Goal: Communication & Community: Answer question/provide support

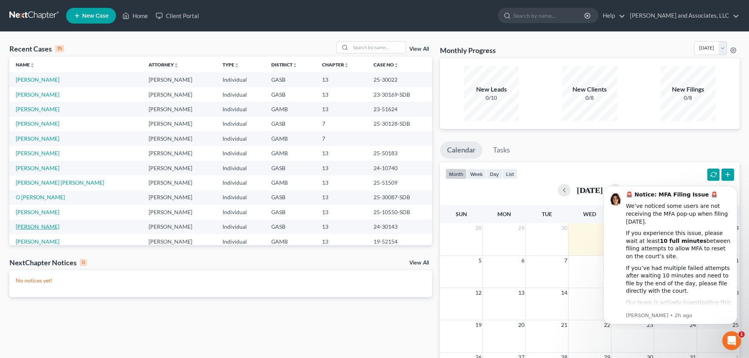
click at [44, 228] on link "[PERSON_NAME]" at bounding box center [38, 226] width 44 height 7
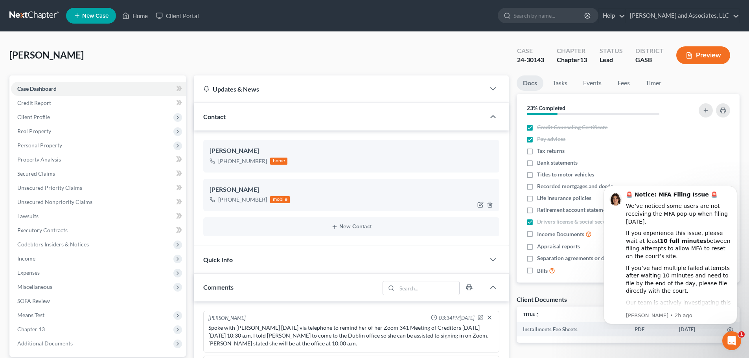
scroll to position [815, 0]
drag, startPoint x: 225, startPoint y: 160, endPoint x: 266, endPoint y: 158, distance: 41.0
click at [266, 158] on div "[PHONE_NUMBER] home" at bounding box center [249, 161] width 78 height 10
copy div "[PHONE_NUMBER]"
click at [490, 168] on icon "button" at bounding box center [490, 166] width 6 height 6
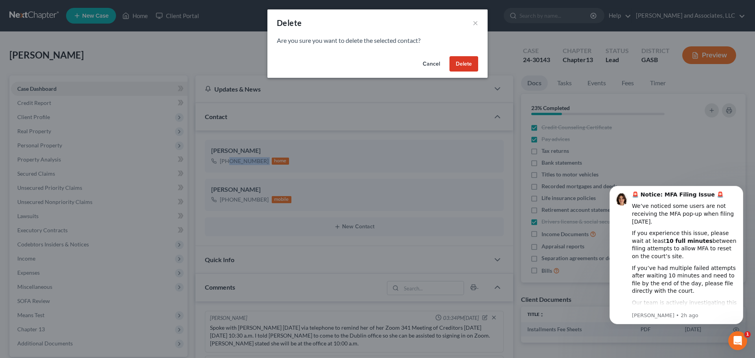
click at [464, 65] on button "Delete" at bounding box center [464, 64] width 29 height 16
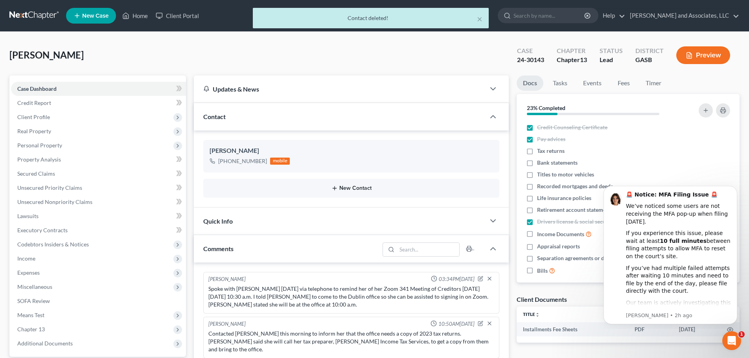
click at [348, 188] on button "New Contact" at bounding box center [352, 188] width 284 height 6
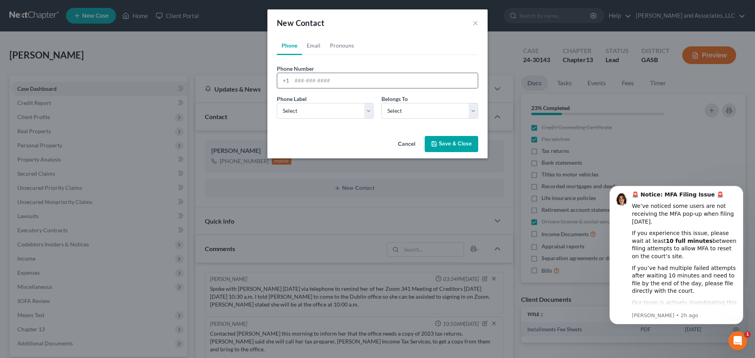
click at [305, 80] on input "tel" at bounding box center [385, 80] width 186 height 15
paste input "[PHONE_NUMBER]"
type input "[PHONE_NUMBER]"
click at [322, 113] on select "Select Mobile Home Work Other" at bounding box center [325, 111] width 97 height 16
select select "1"
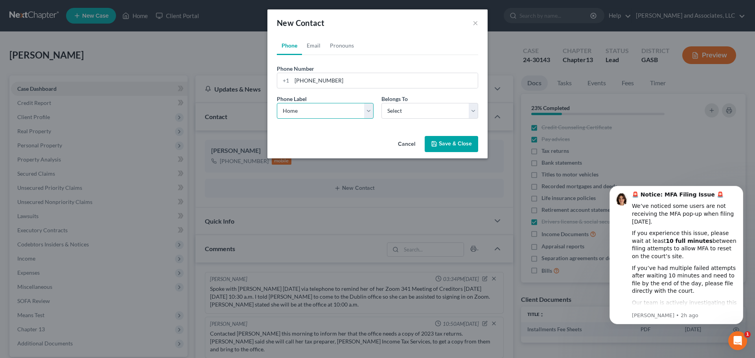
click at [277, 103] on select "Select Mobile Home Work Other" at bounding box center [325, 111] width 97 height 16
click at [400, 107] on select "Select Client Other" at bounding box center [430, 111] width 97 height 16
select select "0"
click at [382, 103] on select "Select Client Other" at bounding box center [430, 111] width 97 height 16
click at [447, 144] on button "Save & Close" at bounding box center [451, 144] width 53 height 17
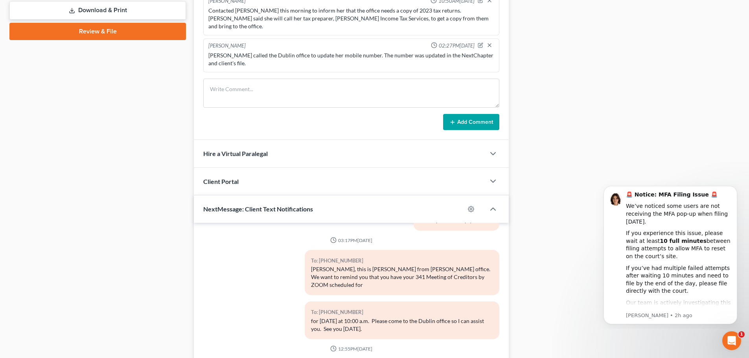
scroll to position [425, 0]
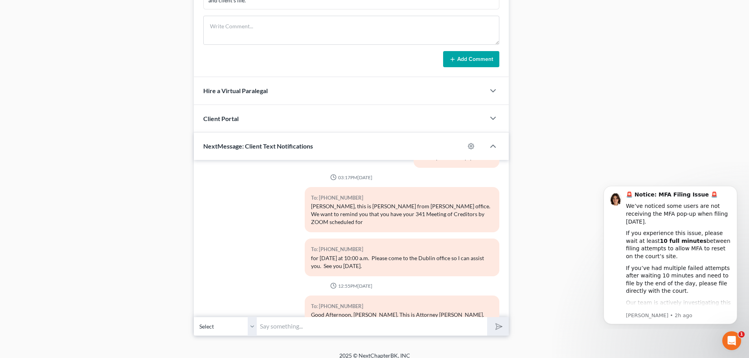
click at [272, 320] on input "text" at bounding box center [372, 326] width 230 height 19
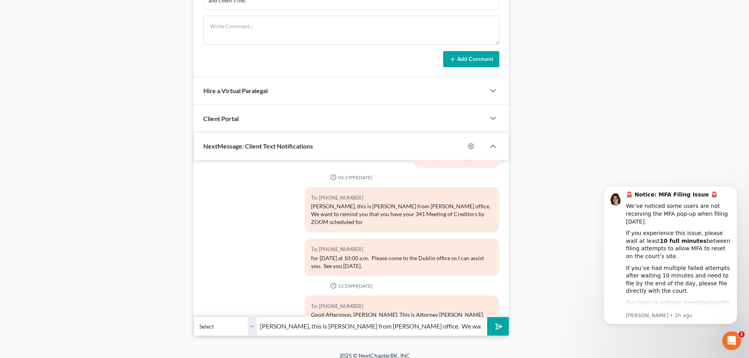
drag, startPoint x: 418, startPoint y: 317, endPoint x: 439, endPoint y: 325, distance: 21.9
click at [421, 318] on input "[PERSON_NAME], this is [PERSON_NAME] from [PERSON_NAME] office. We want to remi…" at bounding box center [372, 326] width 230 height 19
type input "[PERSON_NAME], this is [PERSON_NAME] from [PERSON_NAME] office. Please call the…"
click at [497, 322] on polygon "submit" at bounding box center [497, 326] width 9 height 9
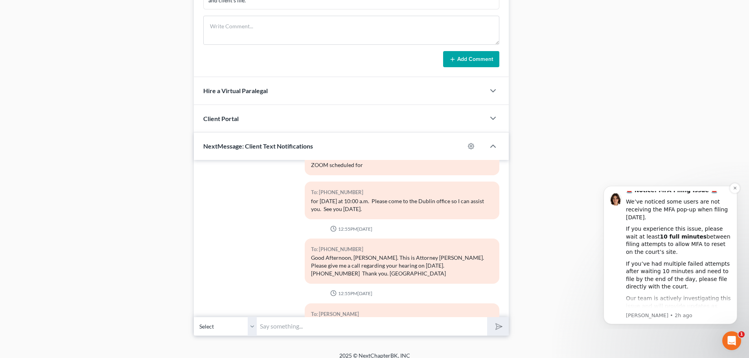
scroll to position [6, 0]
click at [733, 340] on icon "Open Intercom Messenger" at bounding box center [731, 340] width 13 height 13
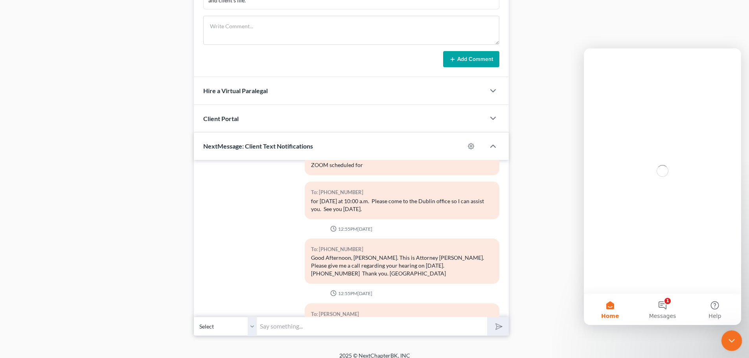
scroll to position [0, 0]
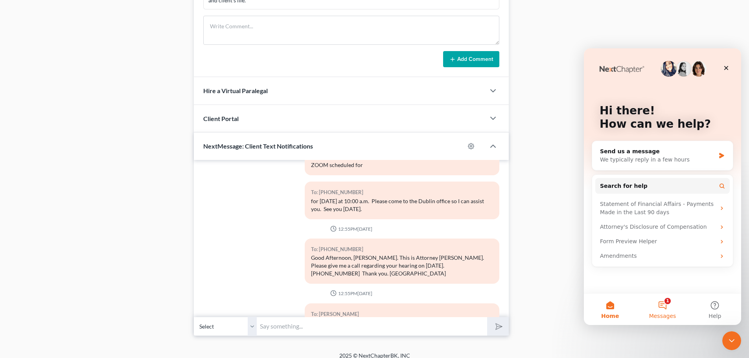
click at [662, 308] on button "1 Messages" at bounding box center [662, 309] width 52 height 31
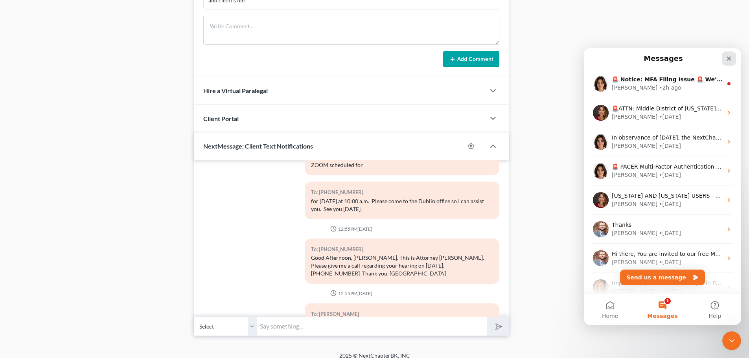
click at [726, 58] on icon "Close" at bounding box center [729, 58] width 6 height 6
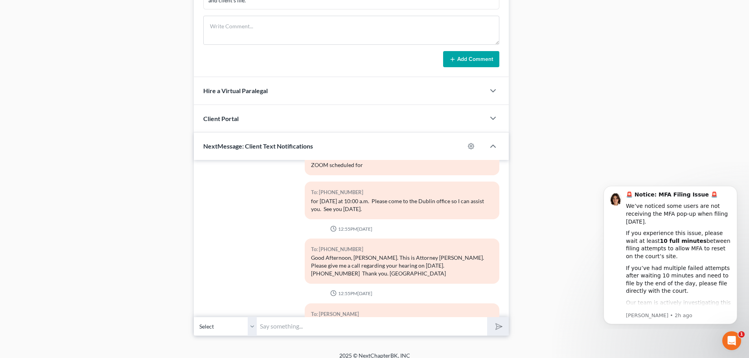
click at [731, 336] on icon "Open Intercom Messenger" at bounding box center [731, 340] width 13 height 13
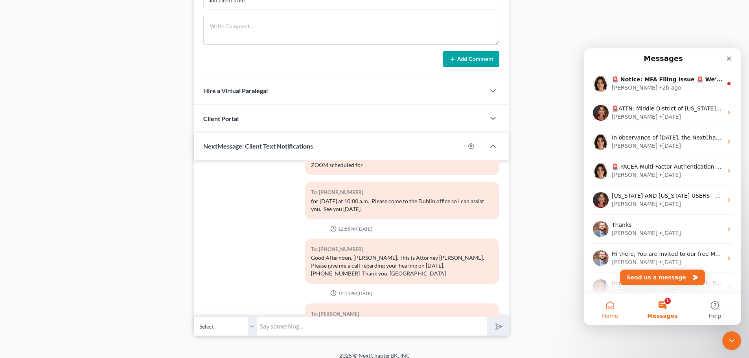
click at [612, 307] on button "Home" at bounding box center [610, 309] width 52 height 31
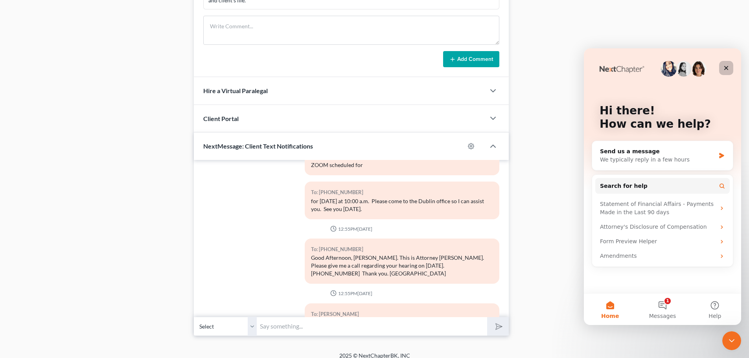
click at [725, 67] on icon "Close" at bounding box center [727, 68] width 4 height 4
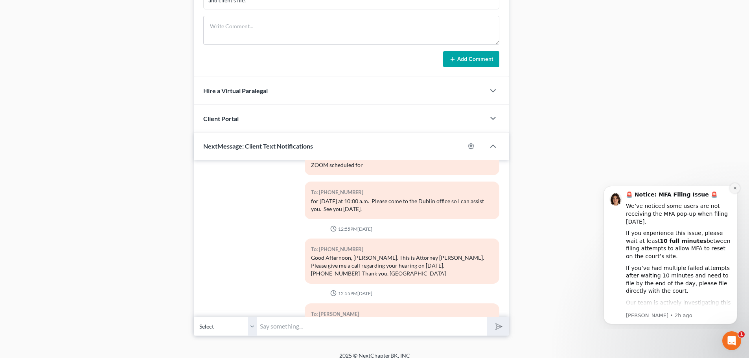
click at [735, 189] on icon "Dismiss notification" at bounding box center [735, 188] width 4 height 4
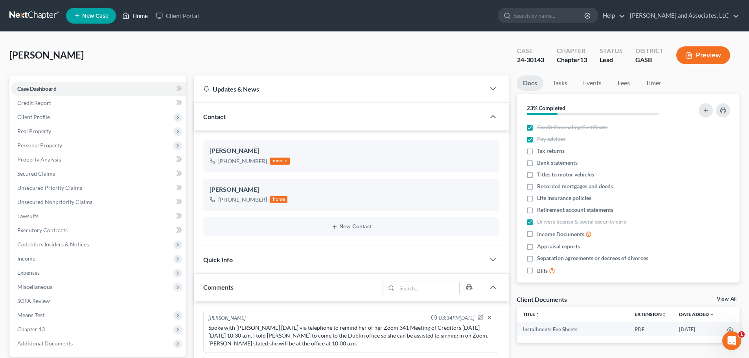
click at [136, 17] on link "Home" at bounding box center [134, 16] width 33 height 14
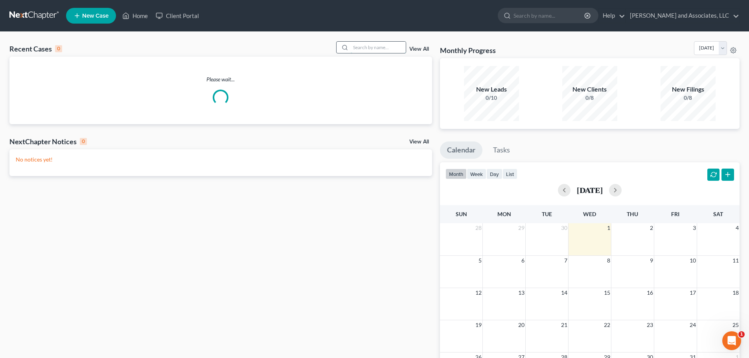
click at [369, 47] on input "search" at bounding box center [378, 47] width 55 height 11
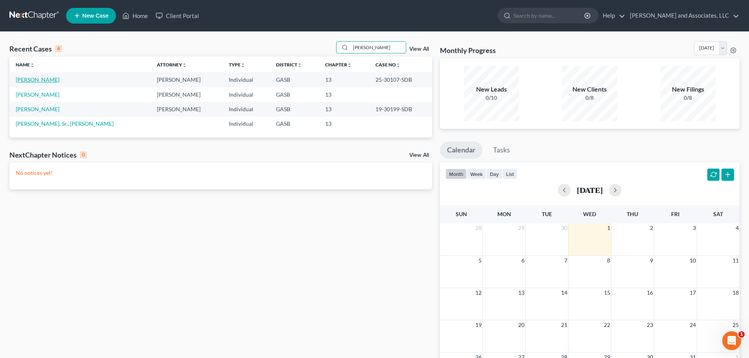
type input "[PERSON_NAME]"
click at [31, 79] on link "[PERSON_NAME]" at bounding box center [38, 79] width 44 height 7
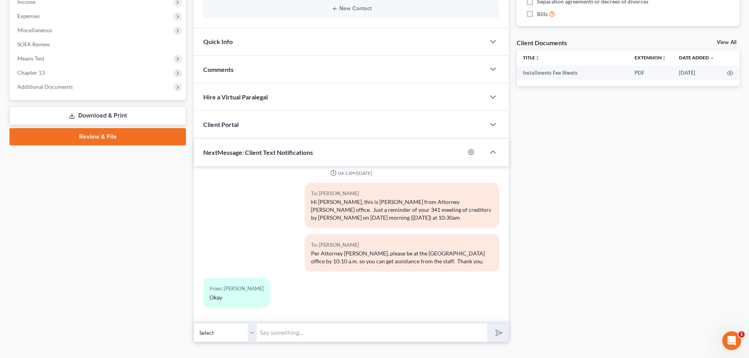
scroll to position [271, 0]
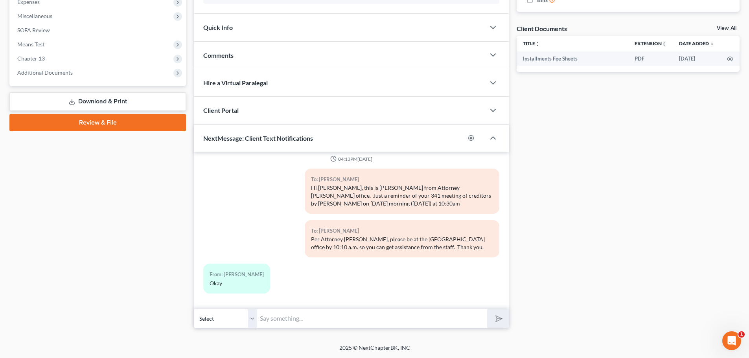
click at [283, 321] on input "text" at bounding box center [372, 318] width 230 height 19
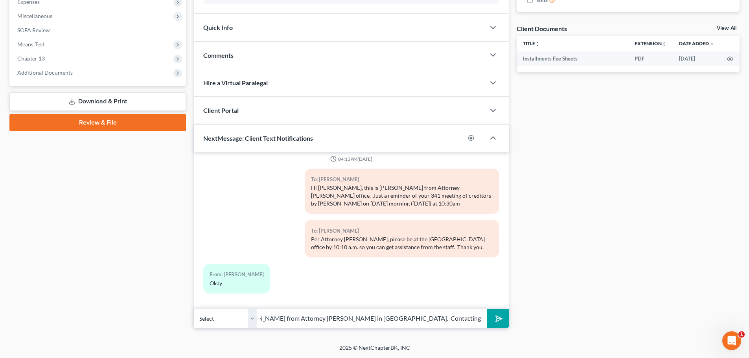
scroll to position [0, 122]
type input "Afternoon [PERSON_NAME]. This [PERSON_NAME] from Attorney [PERSON_NAME] in [GEO…"
click at [481, 319] on input "Afternoon [PERSON_NAME]. This [PERSON_NAME] from Attorney [PERSON_NAME] in [GEO…" at bounding box center [372, 318] width 230 height 19
click at [475, 318] on input "Afternoon [PERSON_NAME]. This [PERSON_NAME] from Attorney [PERSON_NAME] in [GEO…" at bounding box center [372, 318] width 230 height 19
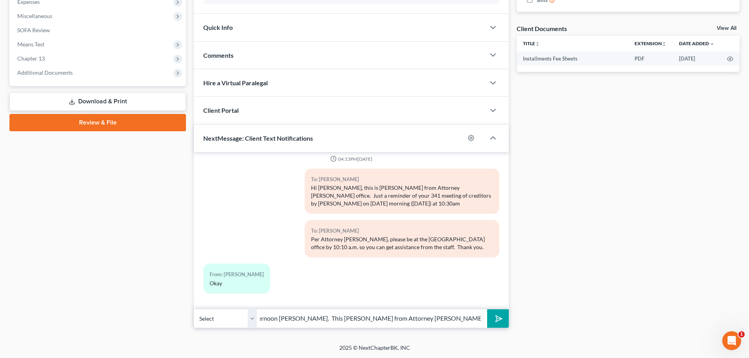
scroll to position [0, 84]
click at [403, 316] on input "Afternoon [PERSON_NAME]. This [PERSON_NAME] from Attorney [PERSON_NAME] in [GEO…" at bounding box center [372, 318] width 230 height 19
type input "Afternoon [PERSON_NAME]. This [PERSON_NAME] from Attorney [PERSON_NAME] in [GEO…"
click at [498, 318] on icon "submit" at bounding box center [497, 318] width 11 height 11
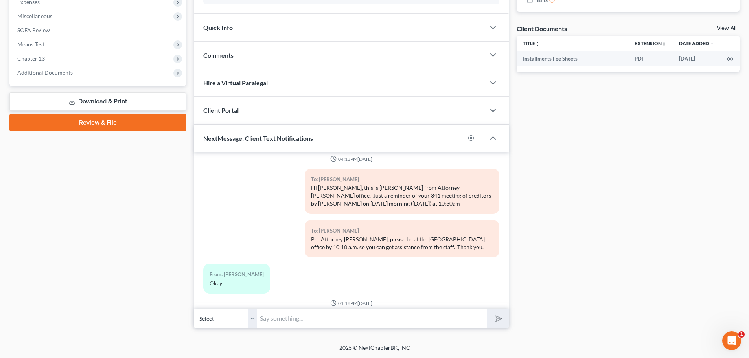
scroll to position [220, 0]
